Goal: Task Accomplishment & Management: Manage account settings

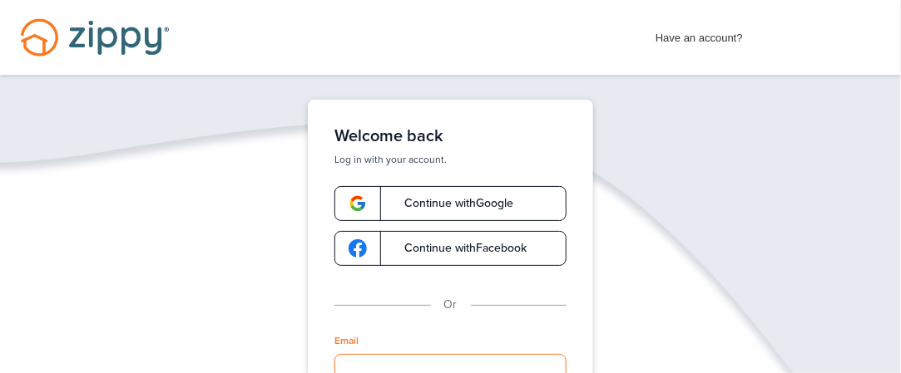
click at [374, 359] on input "Email" at bounding box center [450, 370] width 232 height 32
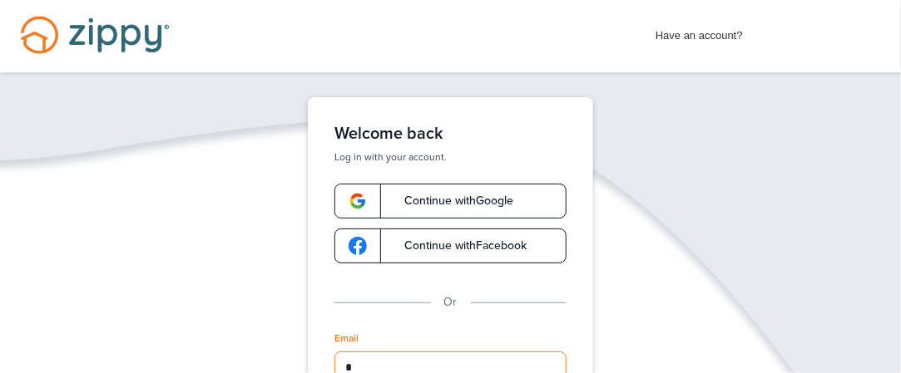
type input "**********"
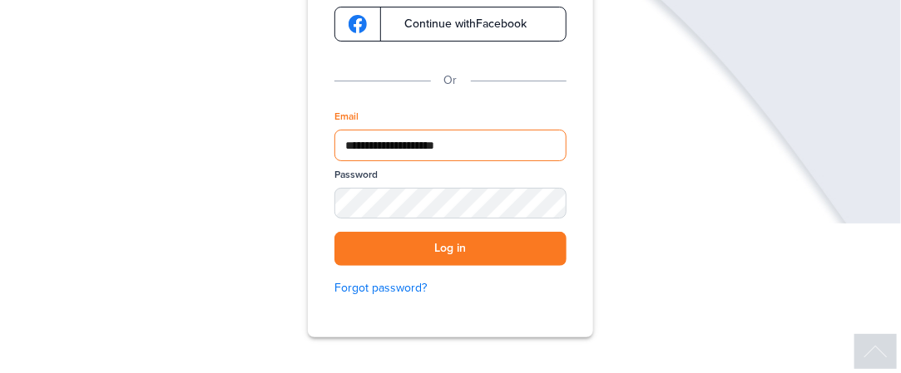
scroll to position [246, 0]
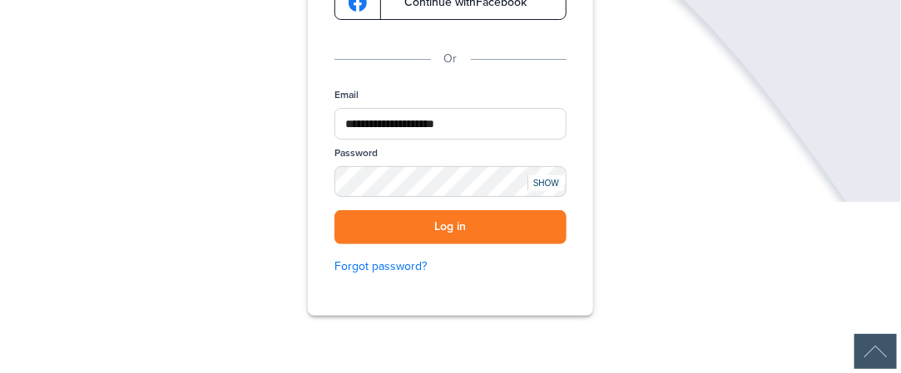
click at [543, 176] on div "SHOW" at bounding box center [545, 184] width 37 height 16
click at [445, 233] on button "Log in" at bounding box center [450, 227] width 232 height 34
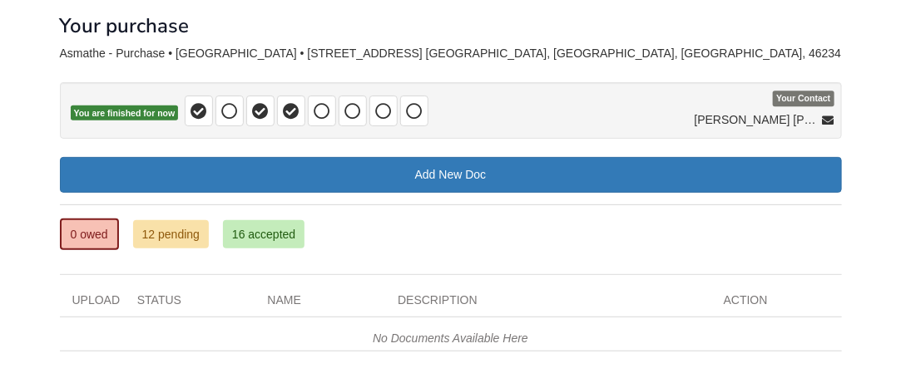
scroll to position [84, 0]
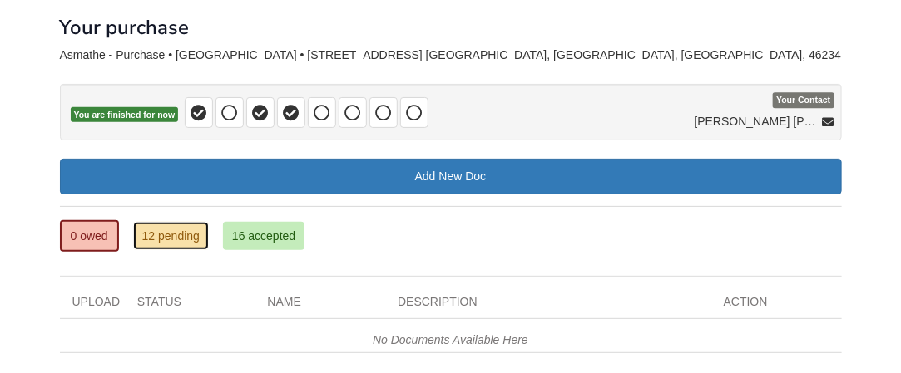
click at [173, 230] on link "12 pending" at bounding box center [171, 236] width 76 height 28
